Goal: Transaction & Acquisition: Purchase product/service

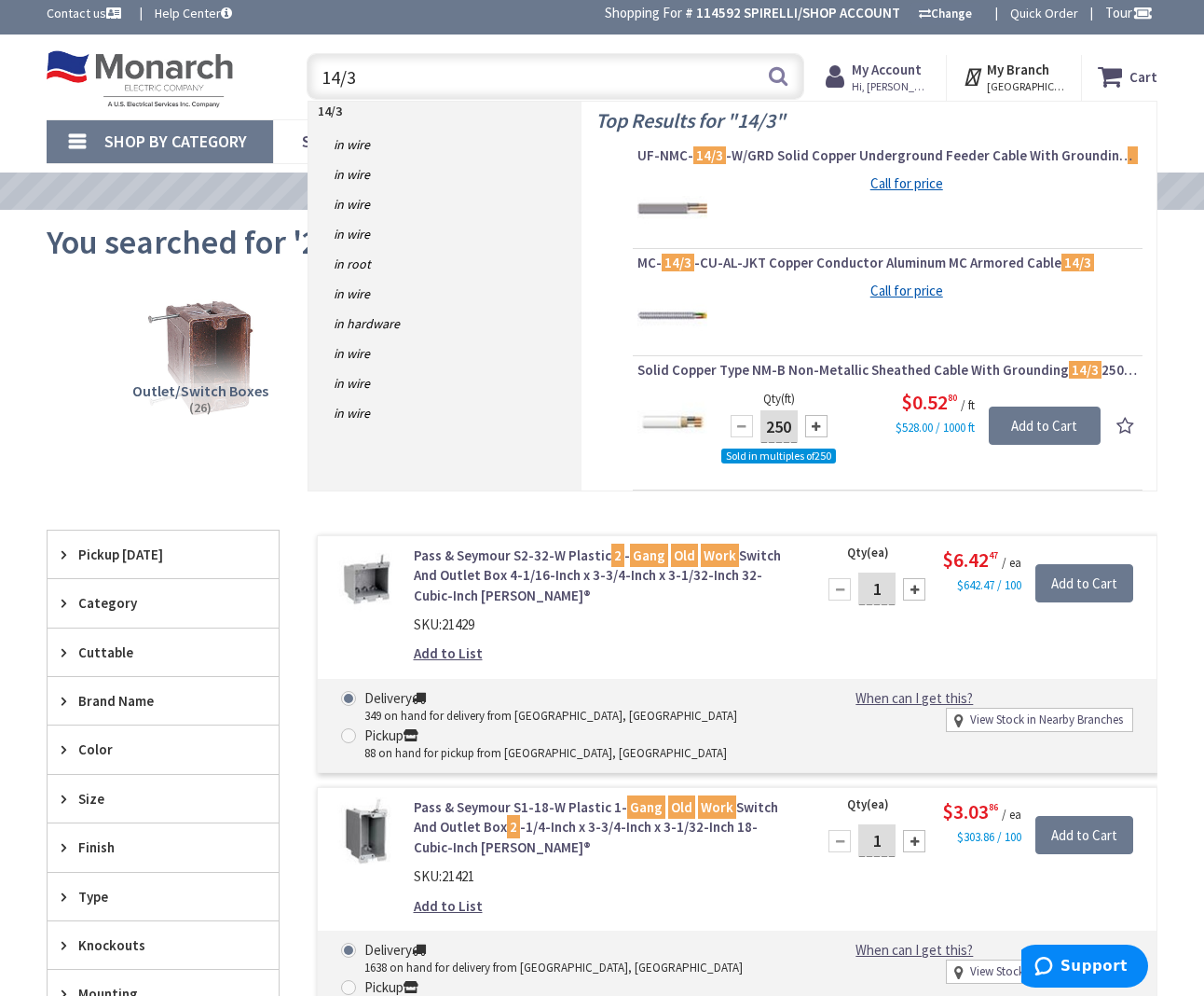
scroll to position [7, 0]
drag, startPoint x: 402, startPoint y: 88, endPoint x: 376, endPoint y: 50, distance: 46.0
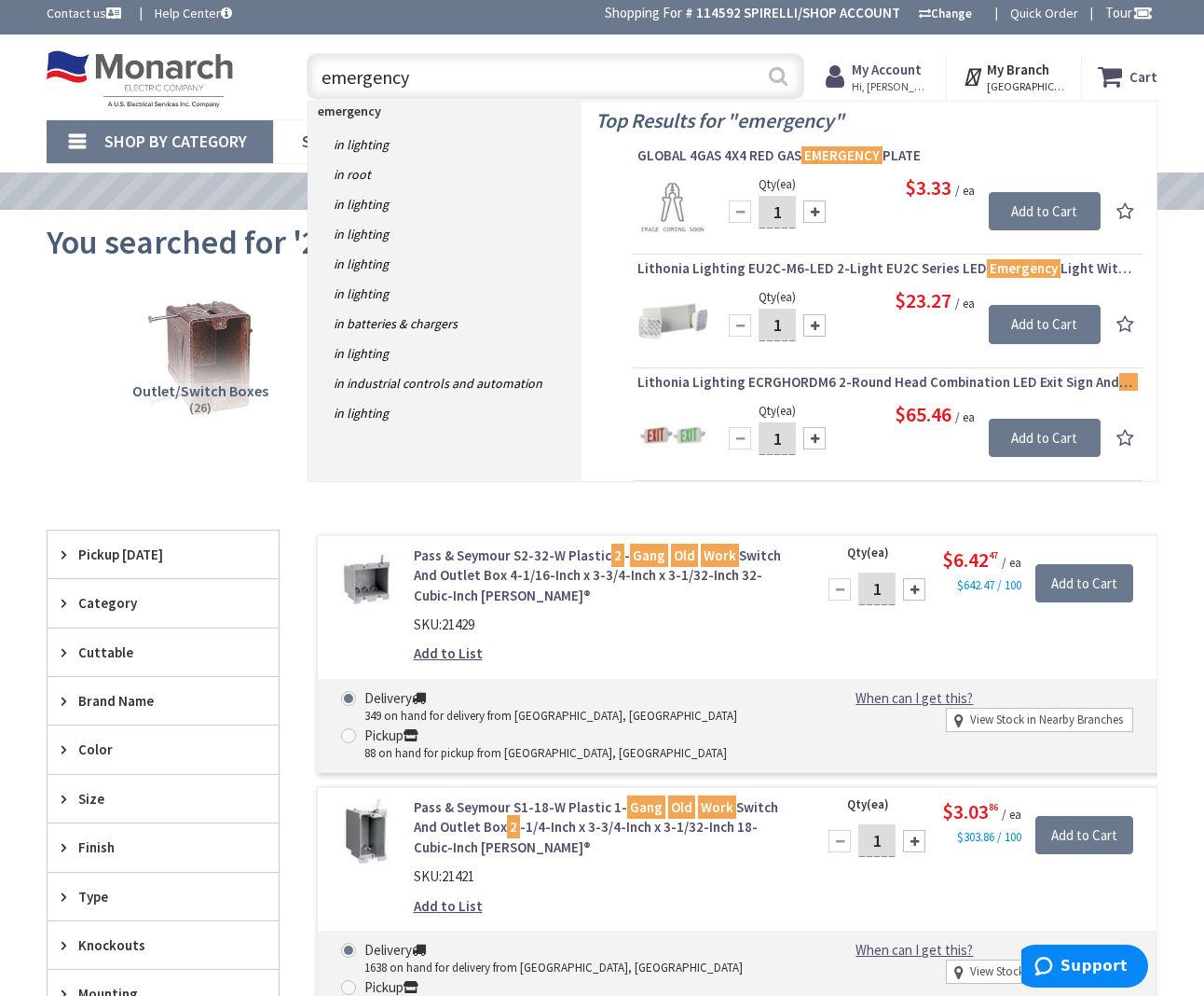
type input "emergency"
click at [790, 70] on button "Search" at bounding box center [778, 75] width 24 height 42
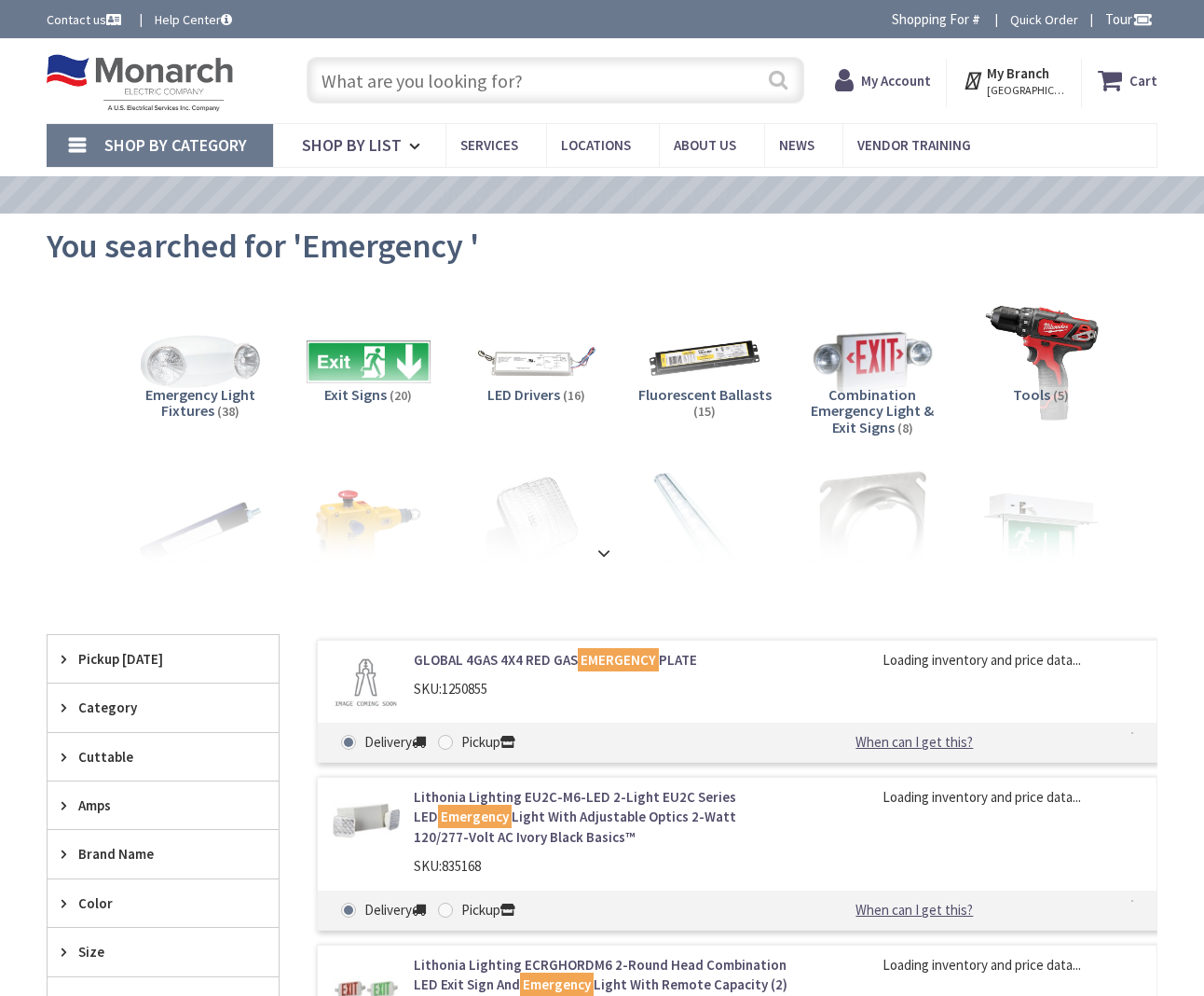
type input "[GEOGRAPHIC_DATA], [GEOGRAPHIC_DATA]"
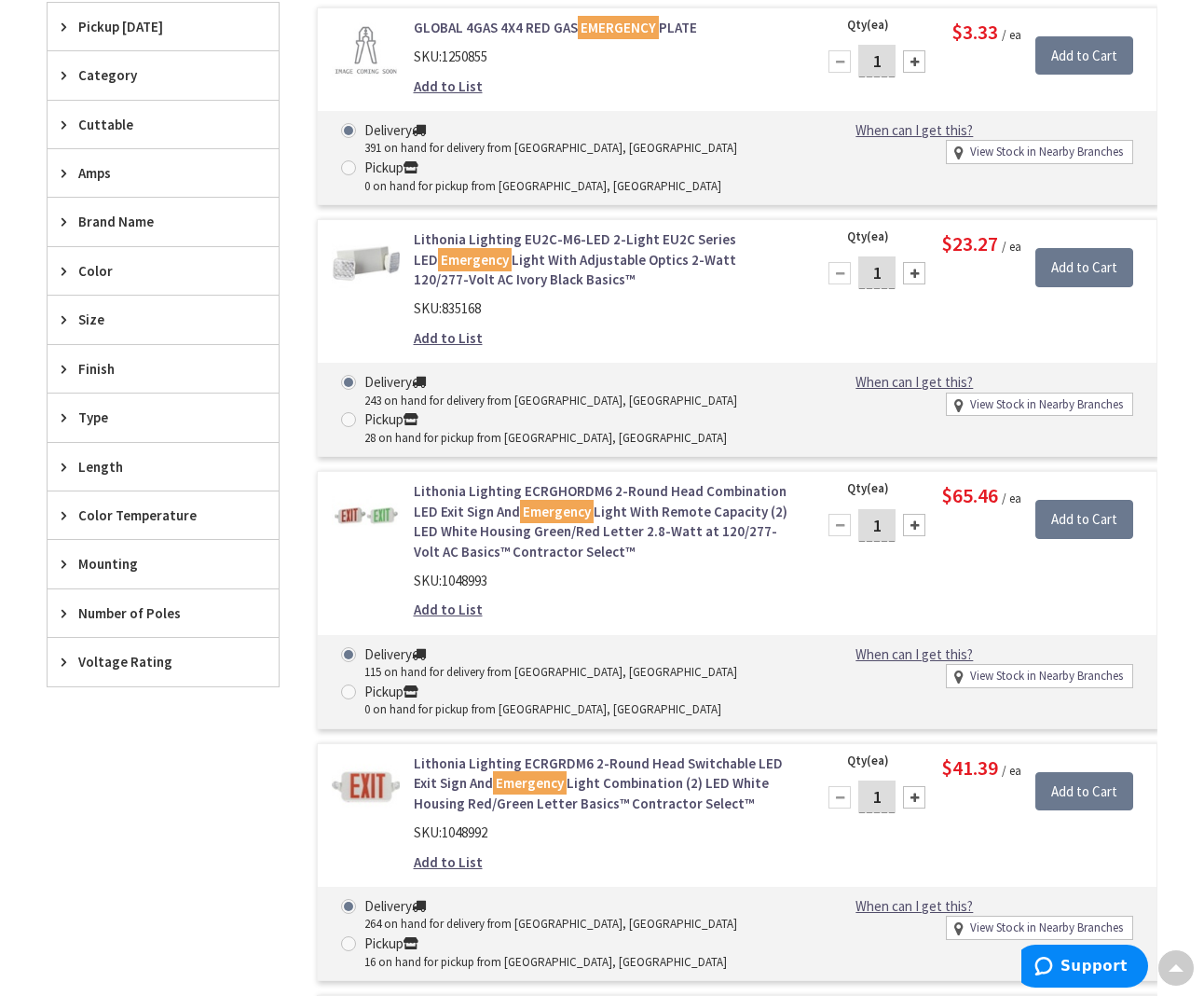
scroll to position [635, 0]
click at [645, 773] on link "Lithonia Lighting ECRGRDM6 2-Round Head Switchable LED Exit Sign And Emergency …" at bounding box center [604, 783] width 380 height 60
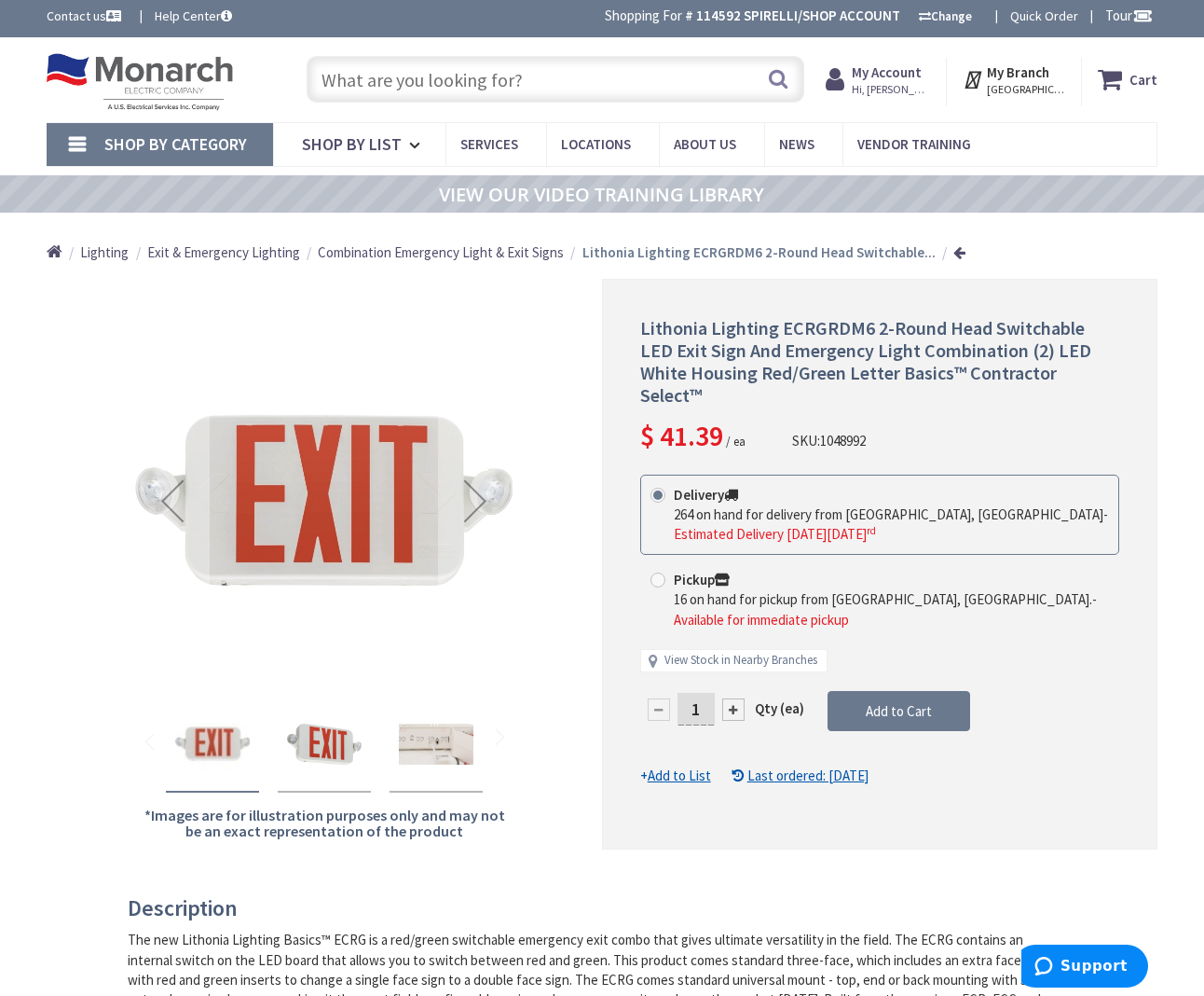
scroll to position [4, 0]
drag, startPoint x: 644, startPoint y: 321, endPoint x: 888, endPoint y: 315, distance: 244.1
click at [878, 323] on span "Lithonia Lighting ECRGRDM6 2-Round Head Switchable LED Exit Sign And Emergency …" at bounding box center [866, 361] width 451 height 90
copy span "Lithonia Lighting ECRGRDM6"
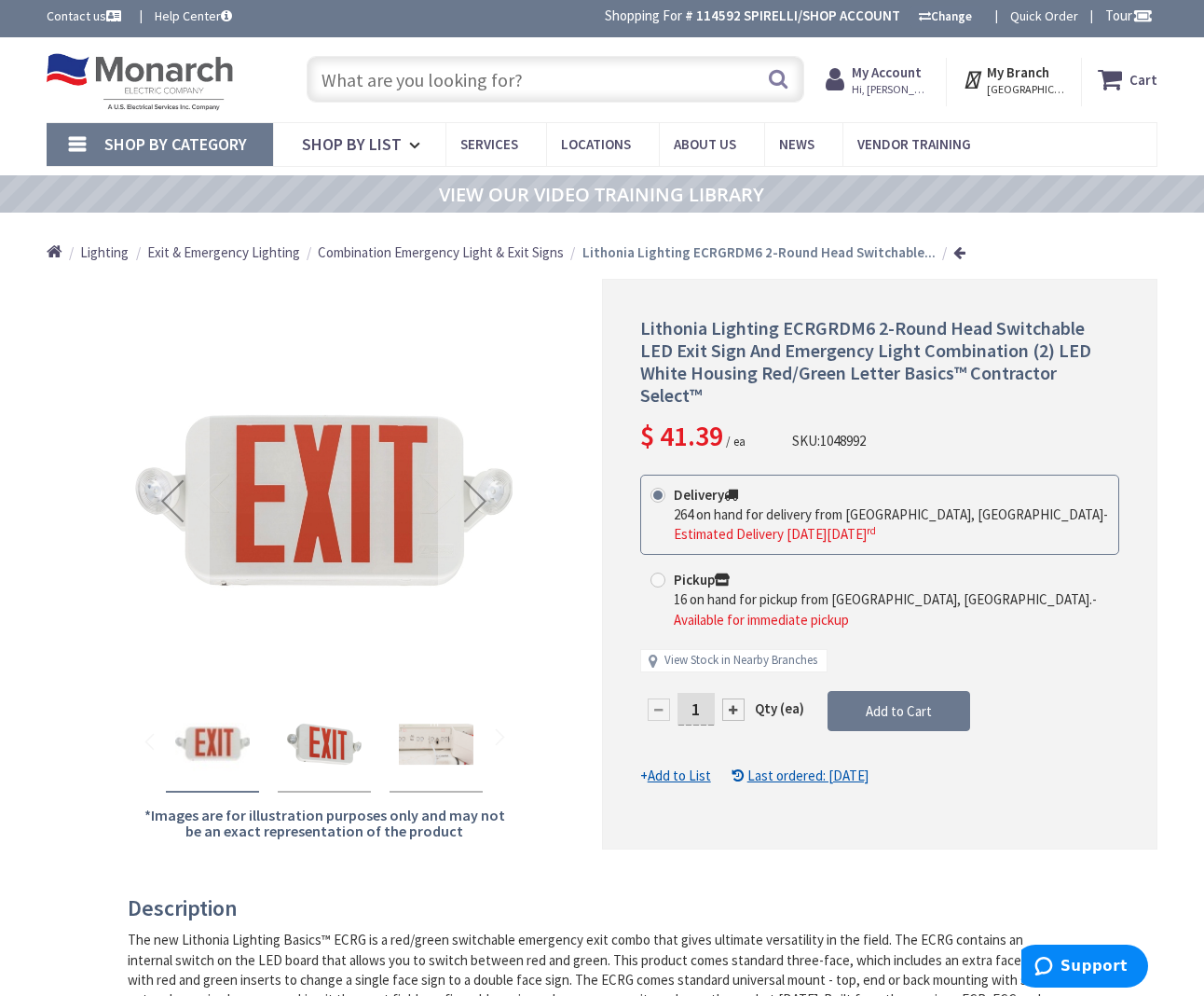
click at [550, 77] on input "text" at bounding box center [556, 79] width 497 height 46
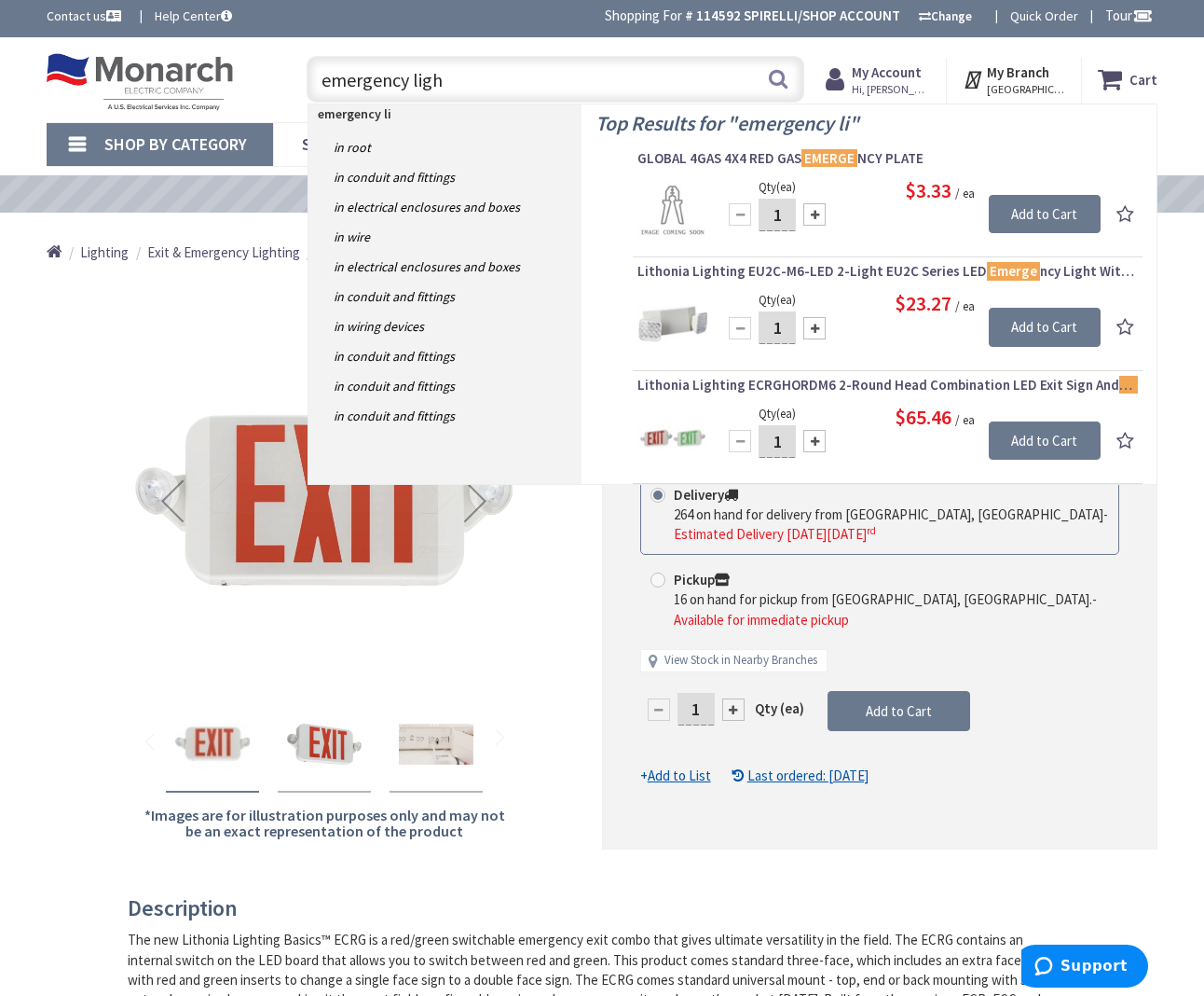
type input "emergency light"
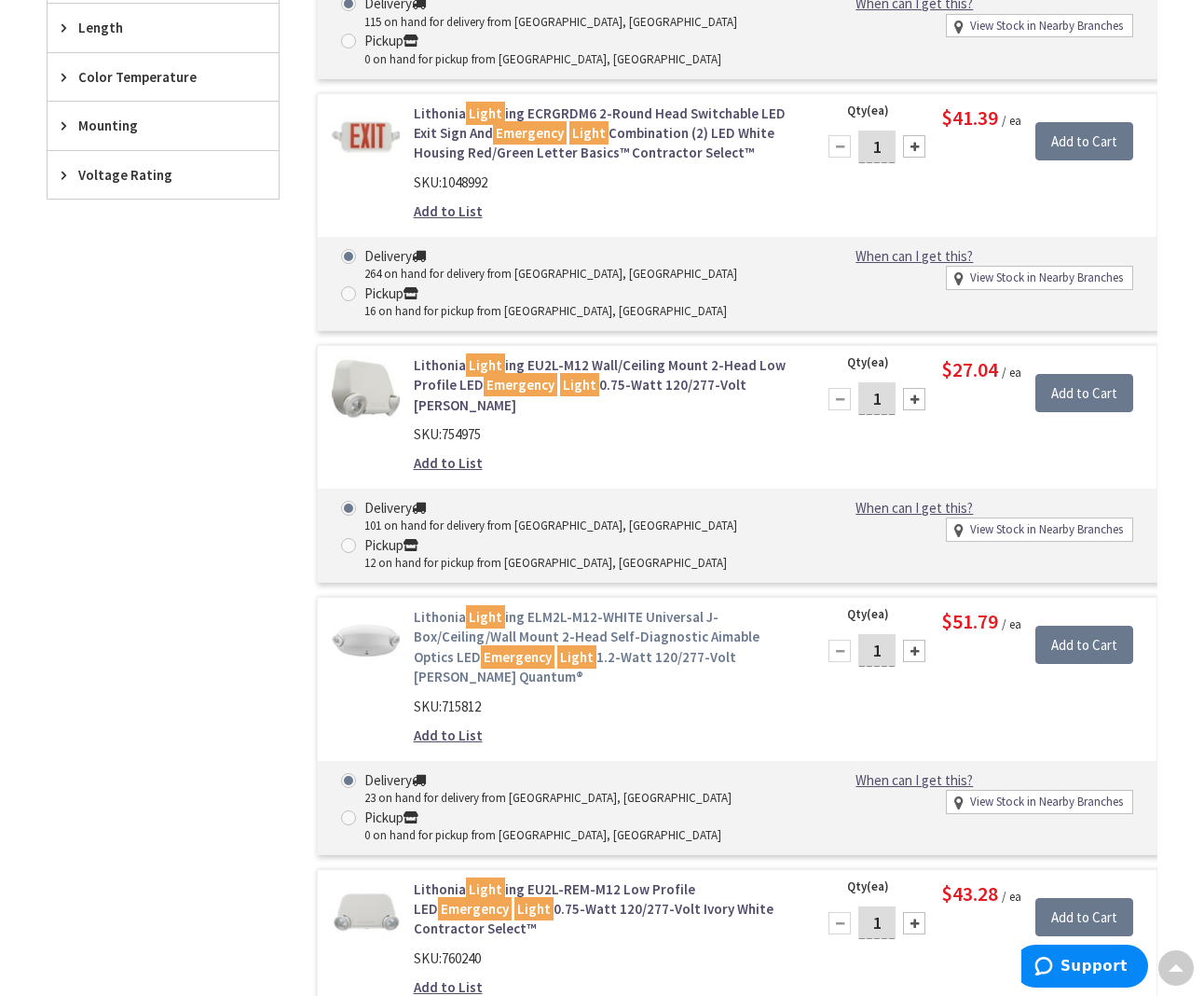
scroll to position [1075, 0]
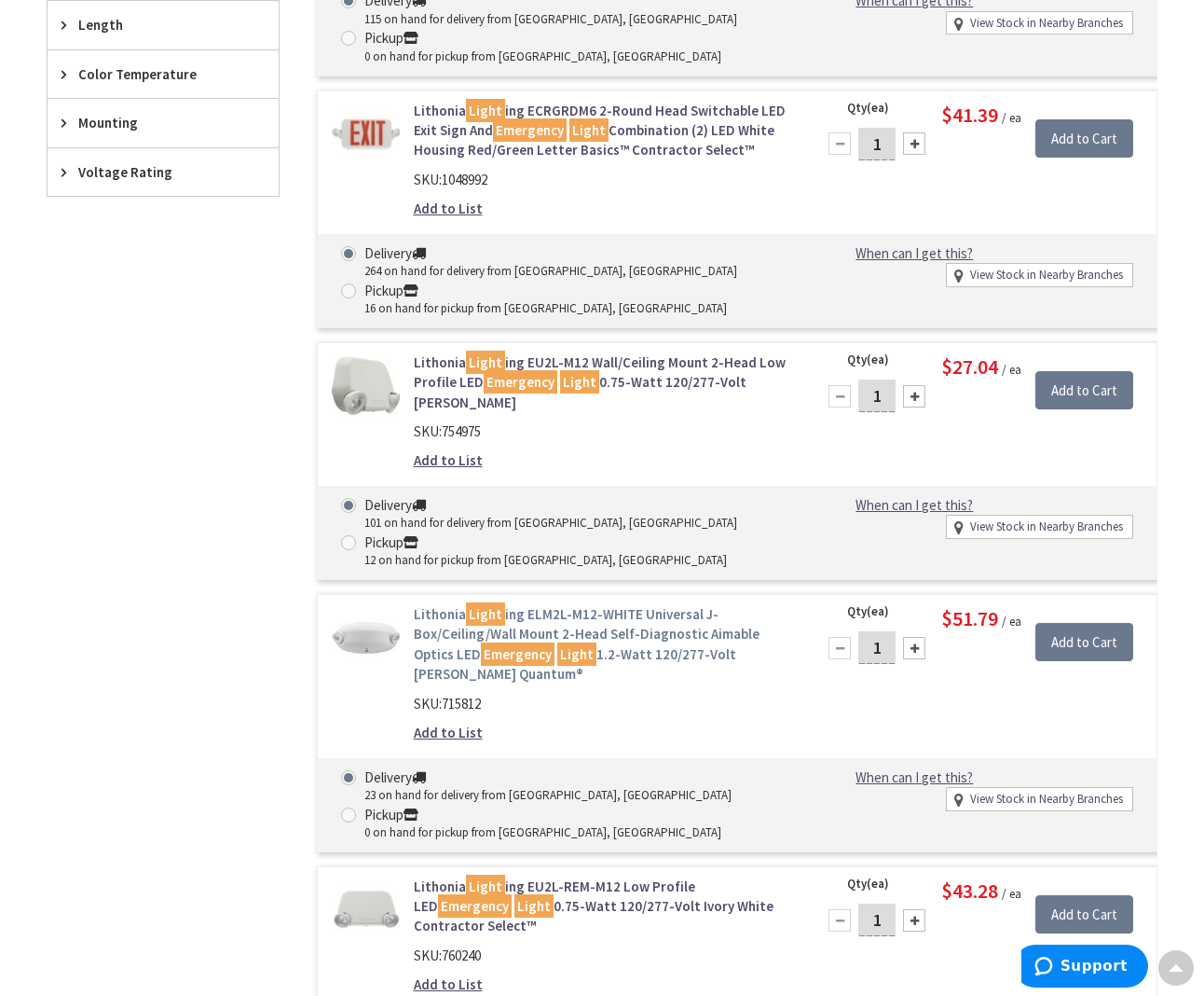
click at [612, 604] on link "Lithonia Light ing ELM2L-M12-WHITE Universal J-Box/Ceiling/Wall Mount 2-Head Se…" at bounding box center [604, 644] width 380 height 80
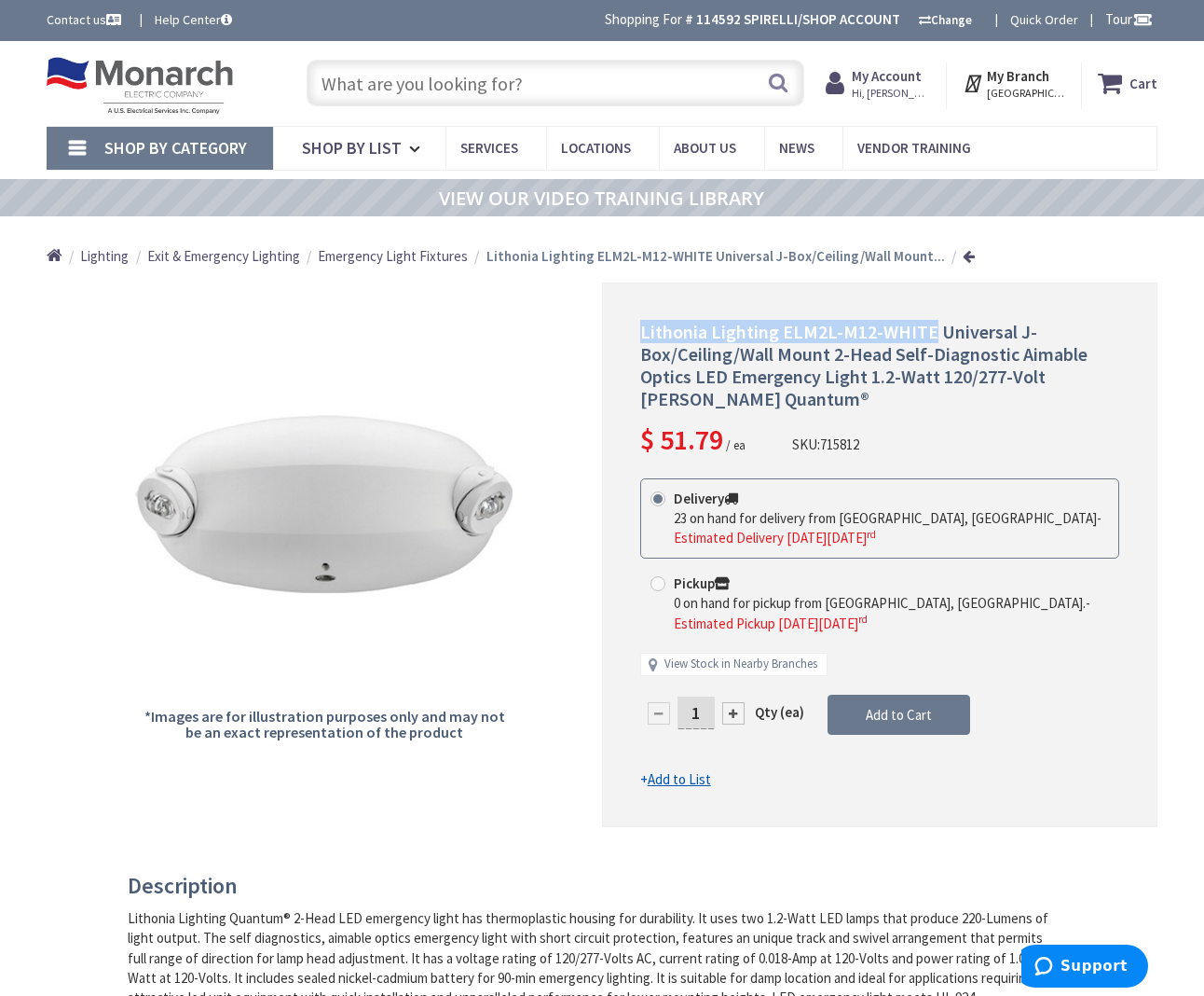
drag, startPoint x: 637, startPoint y: 326, endPoint x: 927, endPoint y: 323, distance: 290.0
click at [927, 323] on div "Lithonia Lighting ELM2L-M12-WHITE Universal J-Box/Ceiling/Wall Mount 2-Head Sel…" at bounding box center [880, 555] width 556 height 545
copy span "Lithonia Lighting ELM2L-M12-WHITE"
click at [338, 86] on input "text" at bounding box center [556, 83] width 497 height 46
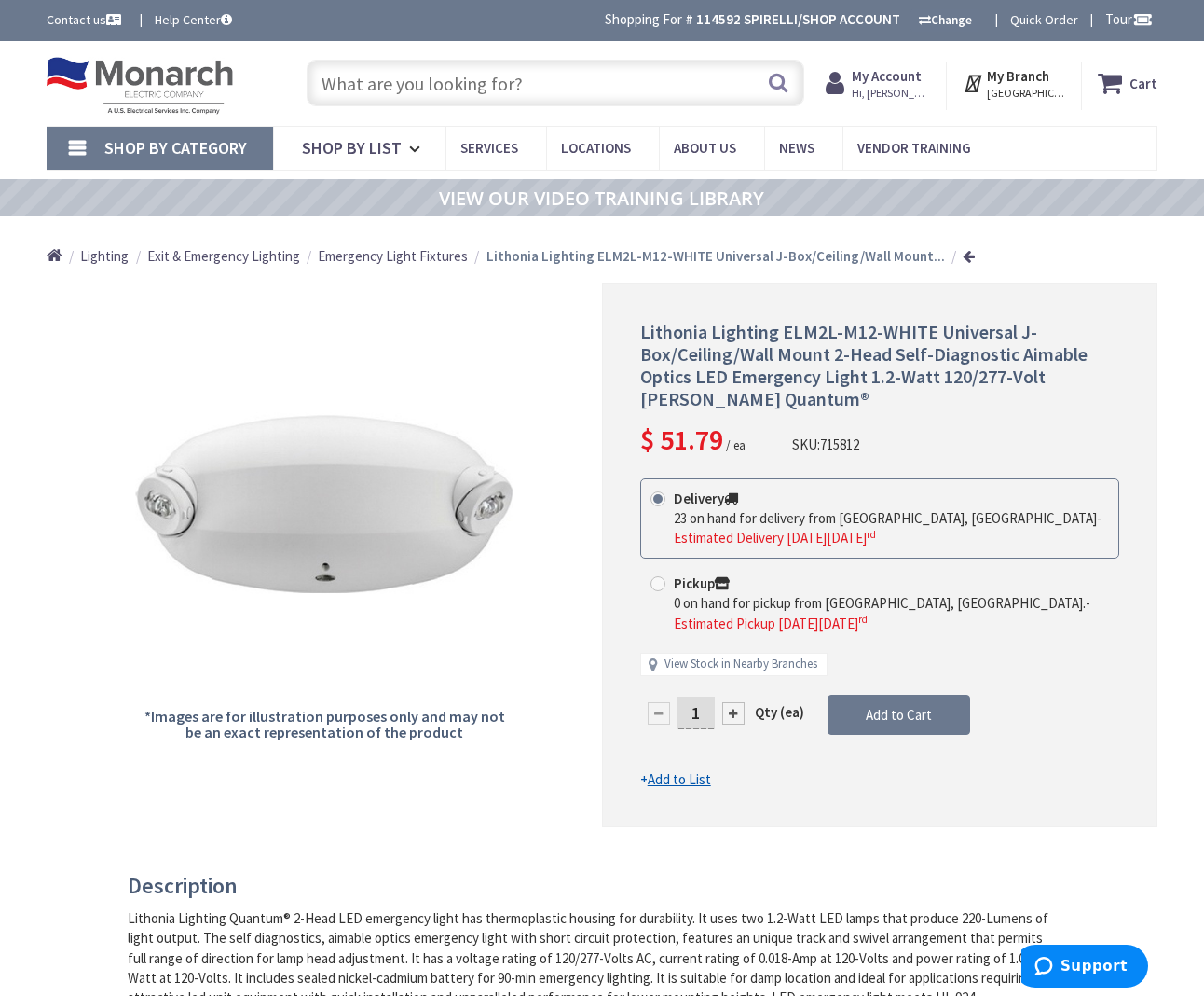
scroll to position [0, 0]
drag, startPoint x: 628, startPoint y: 325, endPoint x: 818, endPoint y: 291, distance: 193.0
click at [934, 329] on div "Lithonia Lighting ELM2L-M12-WHITE Universal J-Box/Ceiling/Wall Mount 2-Head Sel…" at bounding box center [880, 555] width 556 height 545
copy span "Lithonia Lighting ELM2L-M12-WHITE"
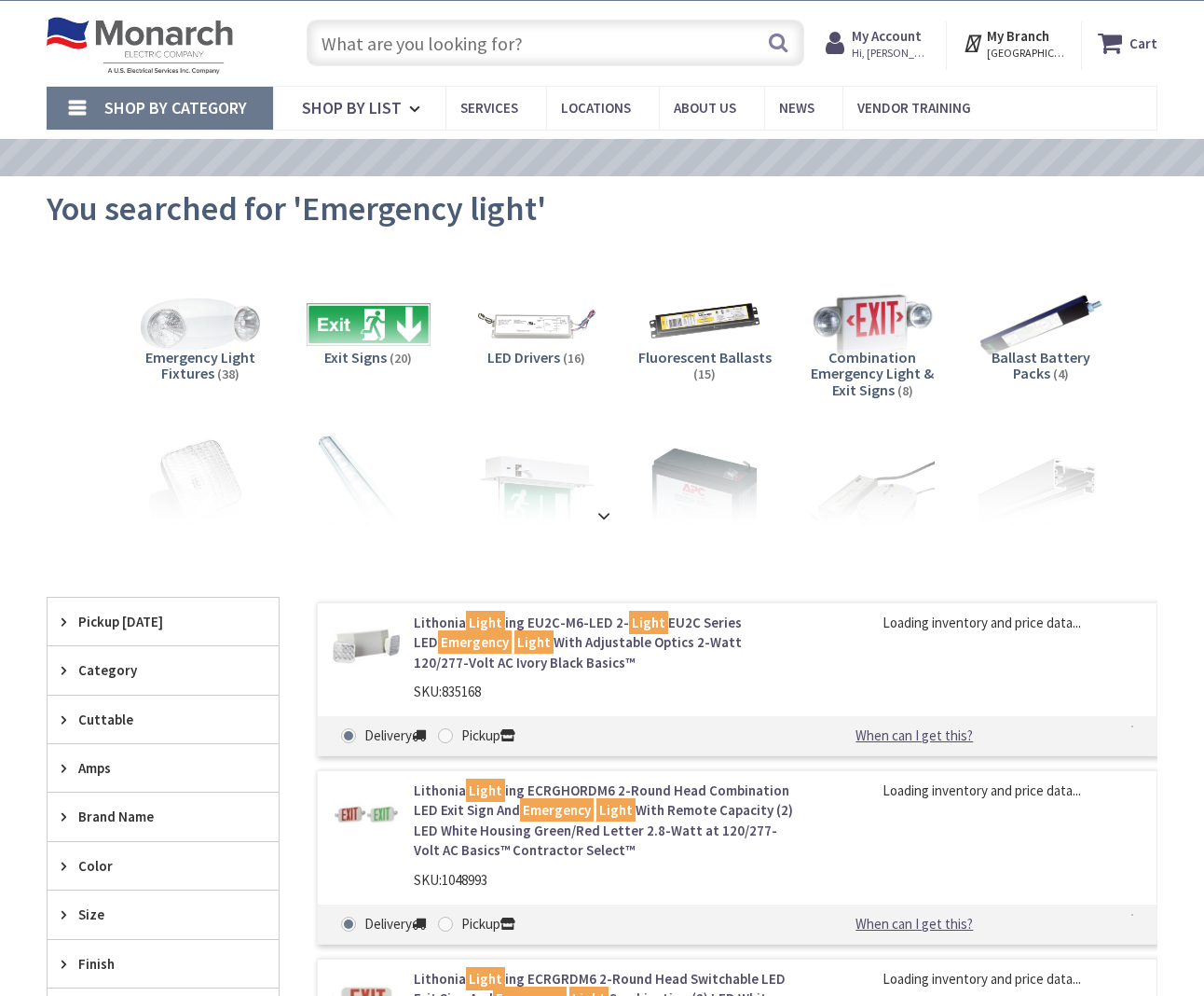
scroll to position [38, 0]
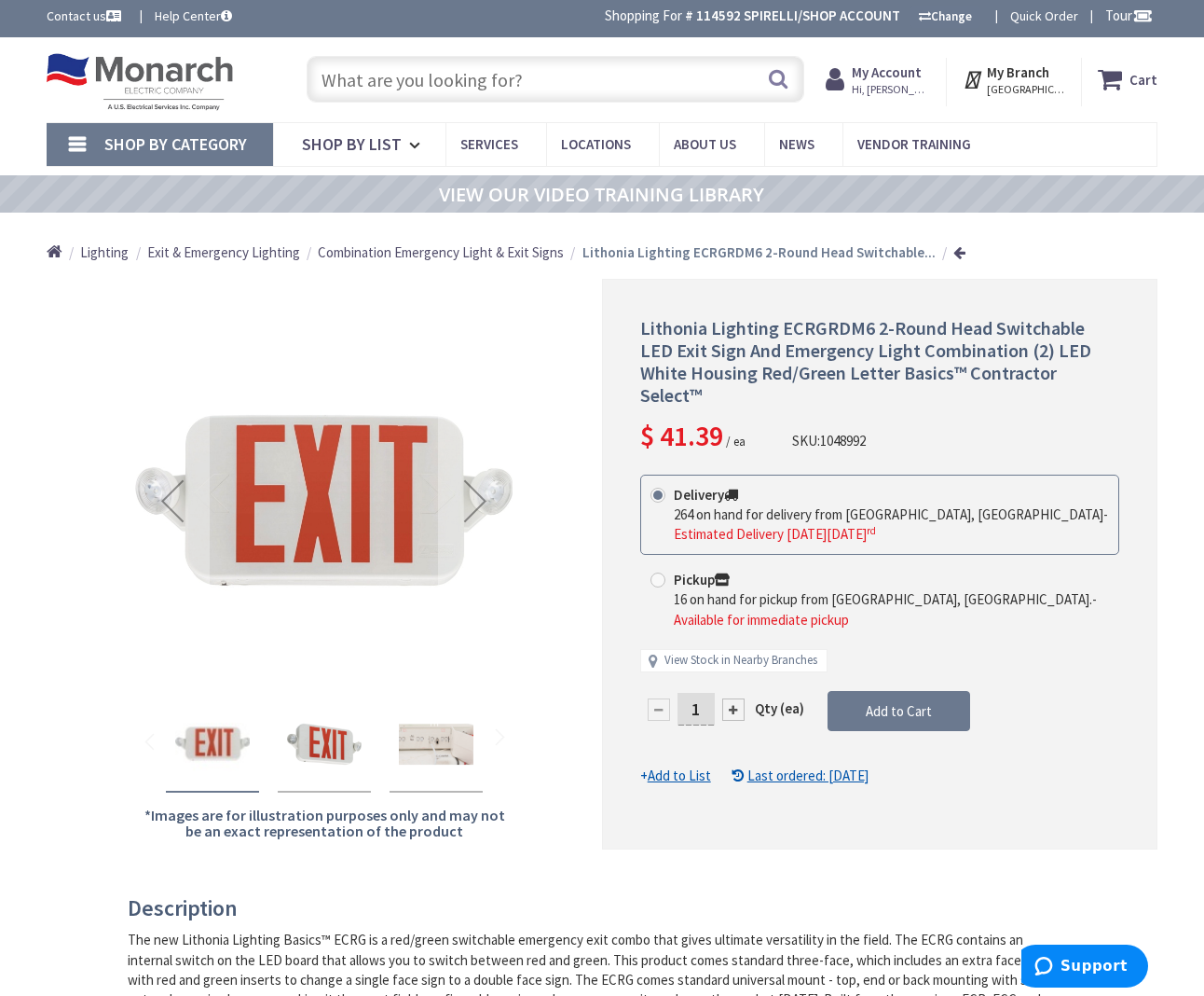
click at [679, 77] on input "text" at bounding box center [556, 79] width 497 height 46
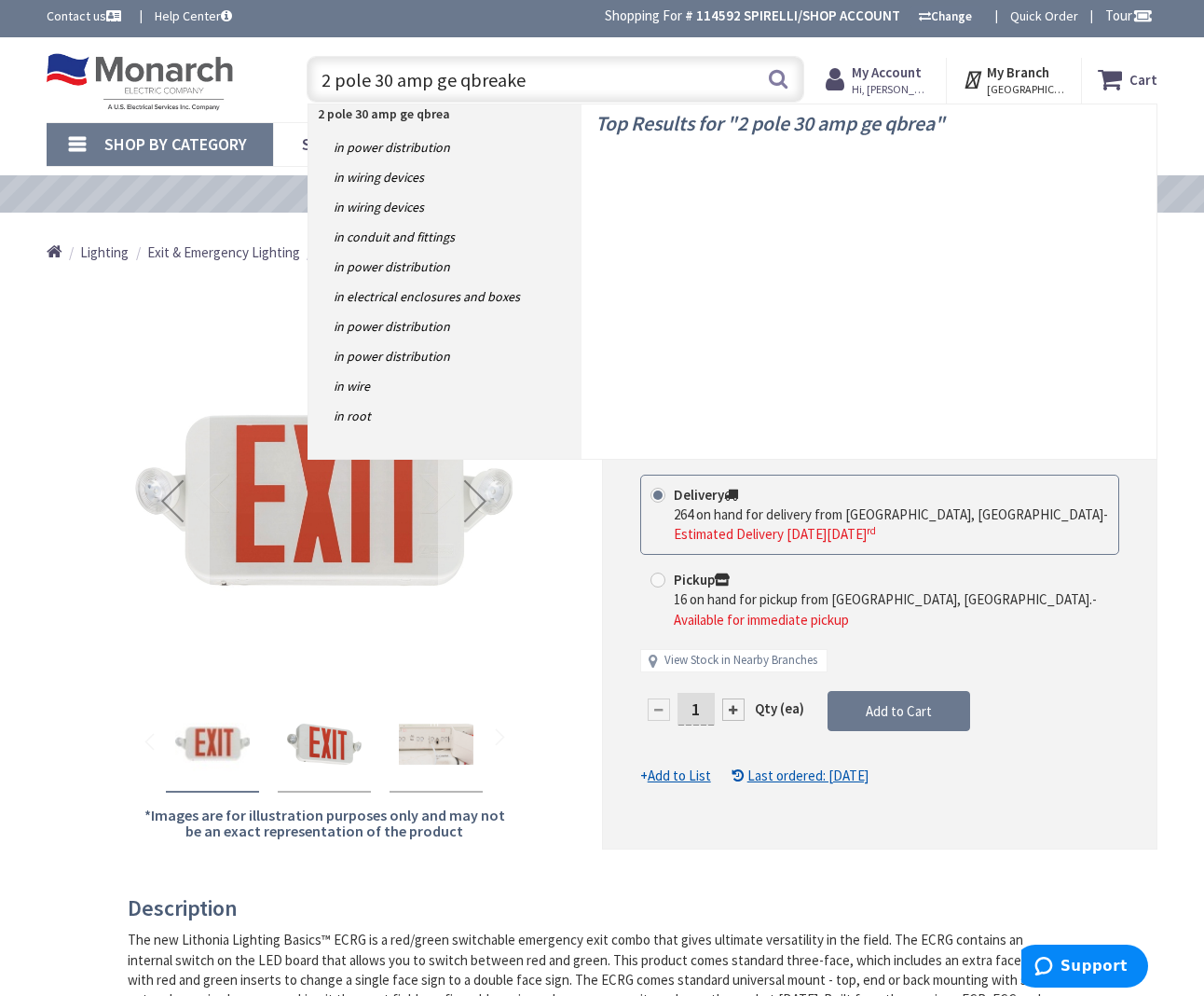
type input "2 pole 30 amp ge qbreaker"
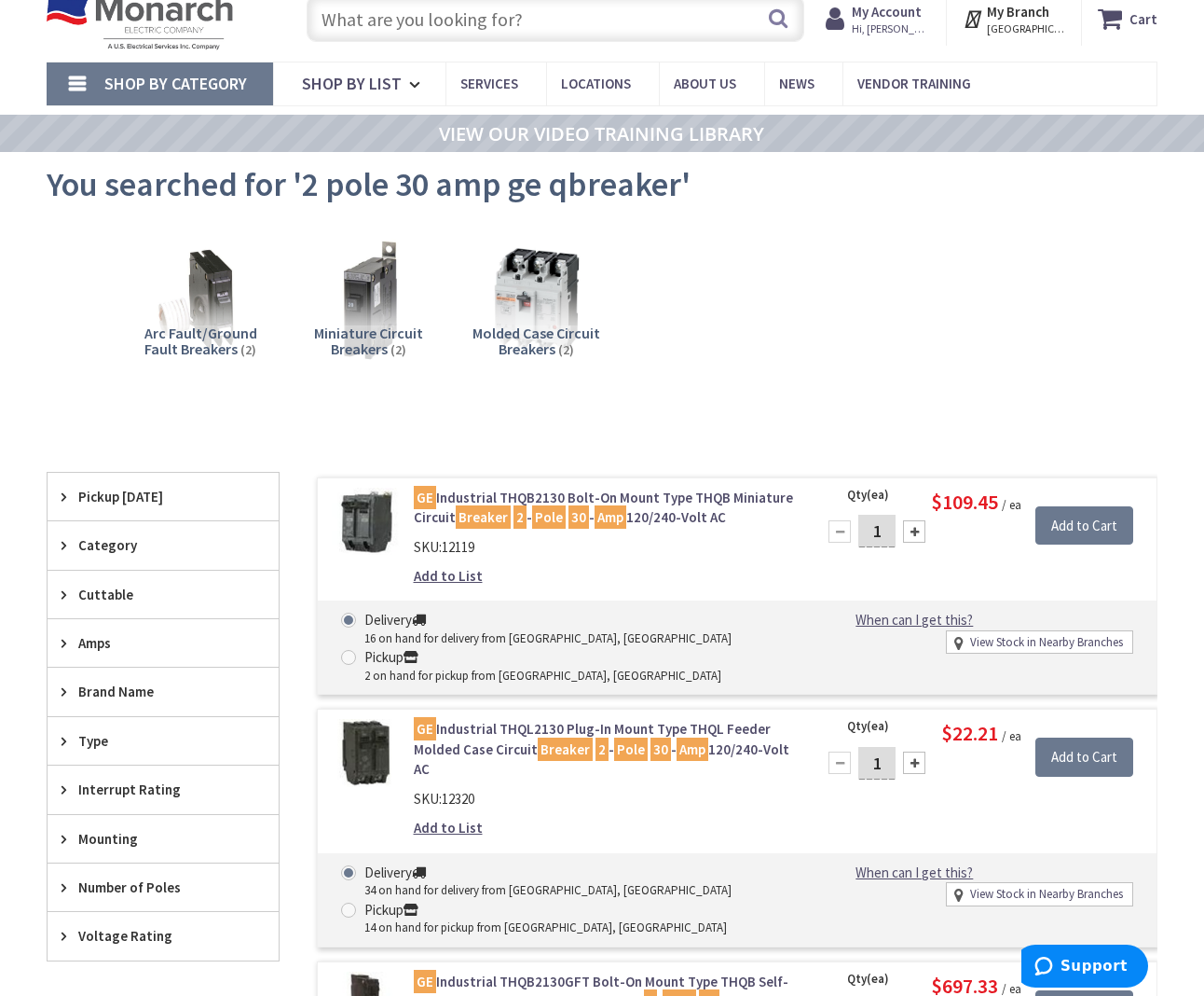
scroll to position [75, 0]
